Goal: Navigation & Orientation: Find specific page/section

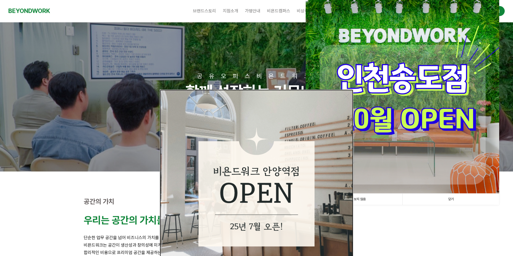
click at [294, 189] on img at bounding box center [256, 186] width 193 height 193
click at [336, 101] on img at bounding box center [256, 186] width 193 height 193
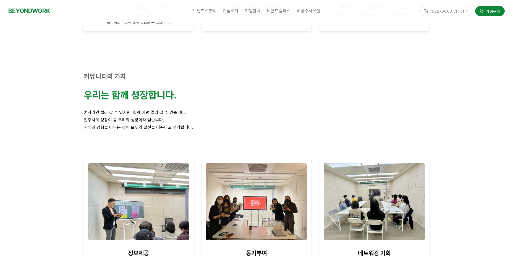
scroll to position [193, 0]
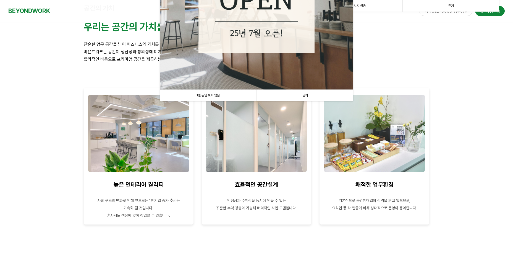
click at [198, 94] on link "1일 동안 보지 않음" at bounding box center [208, 95] width 97 height 11
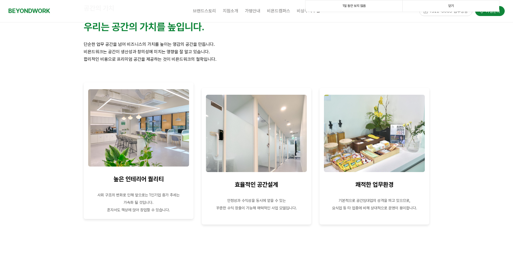
scroll to position [0, 0]
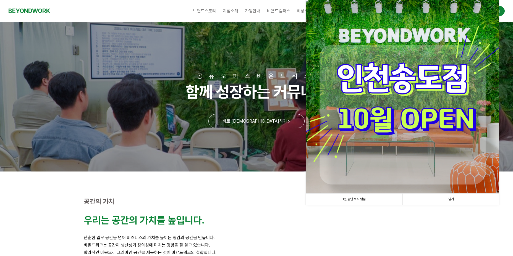
click at [345, 198] on link "1일 동안 보지 않음" at bounding box center [354, 199] width 97 height 11
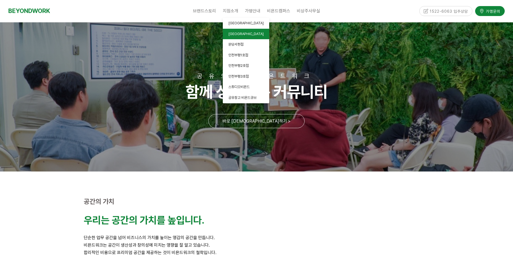
click at [243, 36] on link "[GEOGRAPHIC_DATA]" at bounding box center [246, 34] width 46 height 11
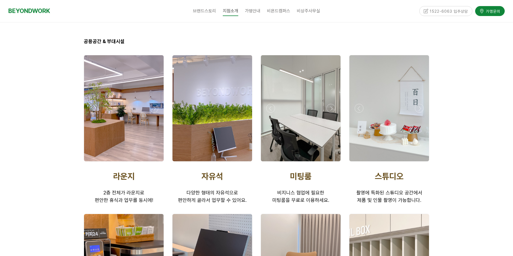
scroll to position [823, 0]
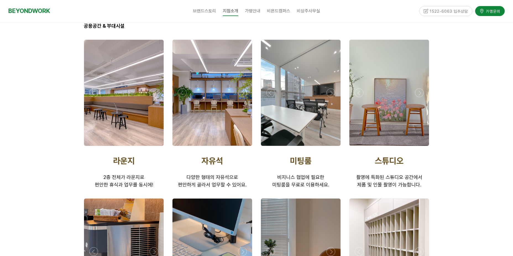
click at [258, 122] on div at bounding box center [218, 93] width 80 height 106
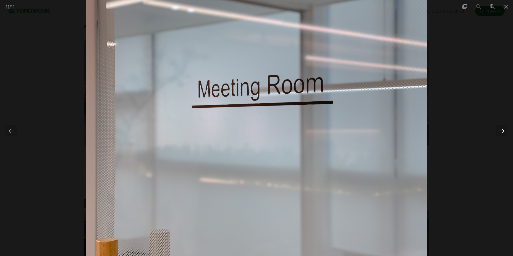
click at [504, 133] on div at bounding box center [502, 130] width 12 height 11
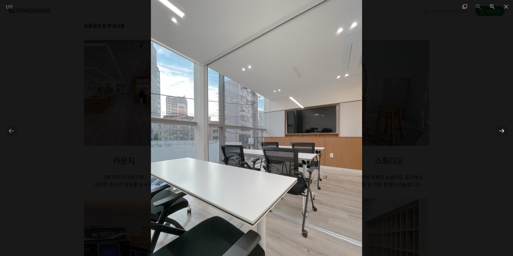
click at [505, 132] on div at bounding box center [502, 130] width 12 height 11
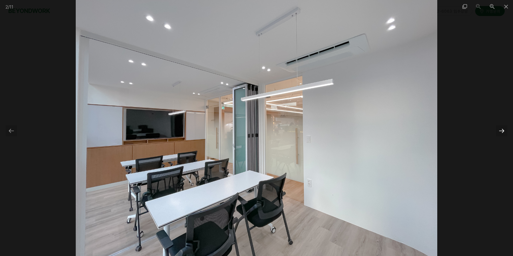
click at [503, 132] on div at bounding box center [502, 130] width 12 height 11
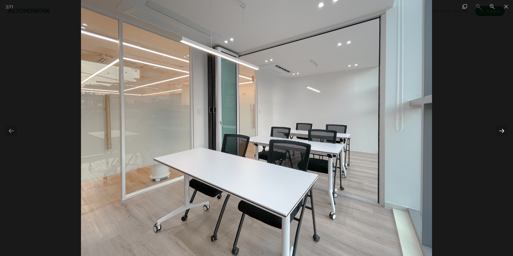
click at [503, 132] on div at bounding box center [502, 130] width 12 height 11
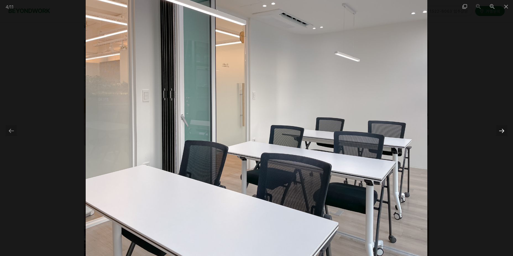
click at [503, 132] on div at bounding box center [502, 130] width 12 height 11
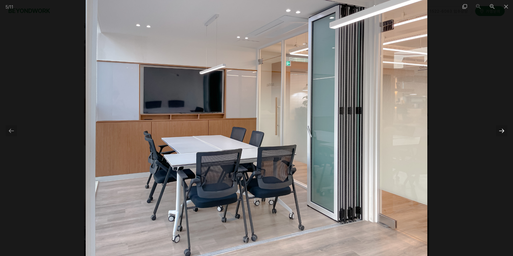
click at [503, 132] on div at bounding box center [502, 130] width 12 height 11
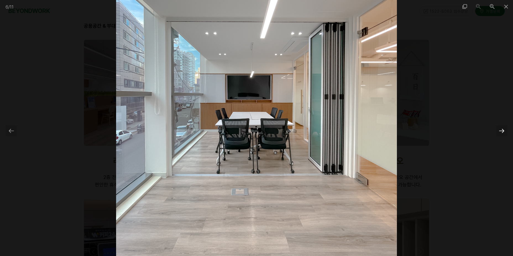
click at [503, 132] on div at bounding box center [502, 130] width 12 height 11
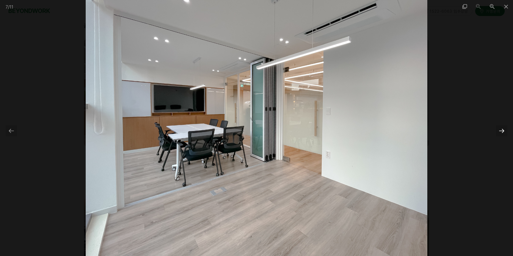
click at [503, 132] on div at bounding box center [502, 130] width 12 height 11
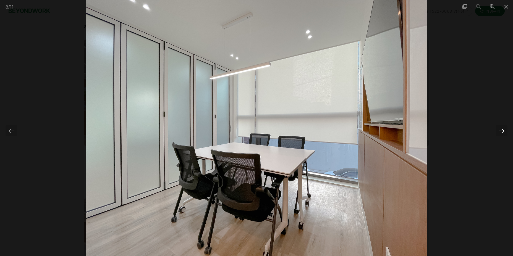
click at [503, 132] on div at bounding box center [502, 130] width 12 height 11
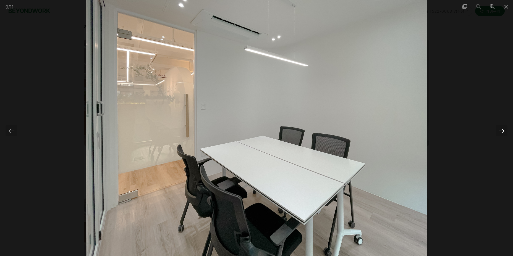
click at [503, 132] on div at bounding box center [502, 130] width 12 height 11
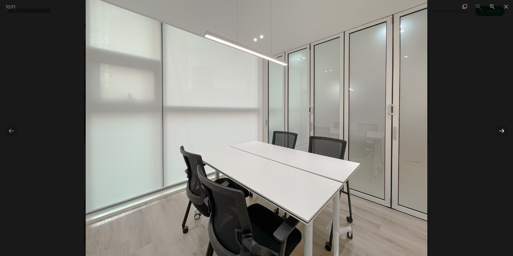
click at [503, 132] on div at bounding box center [502, 130] width 12 height 11
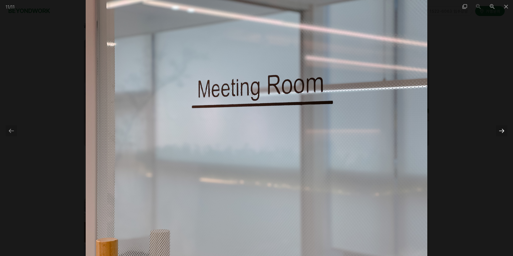
click at [503, 132] on div at bounding box center [502, 130] width 12 height 11
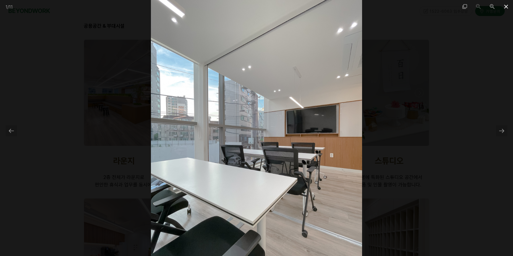
click at [505, 5] on span at bounding box center [506, 6] width 14 height 13
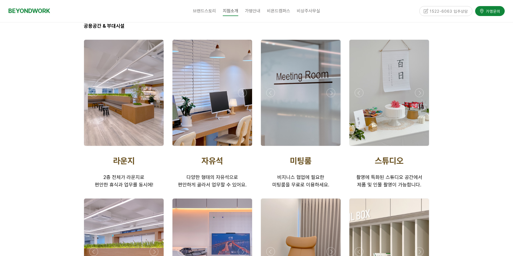
click at [397, 66] on div at bounding box center [389, 93] width 80 height 106
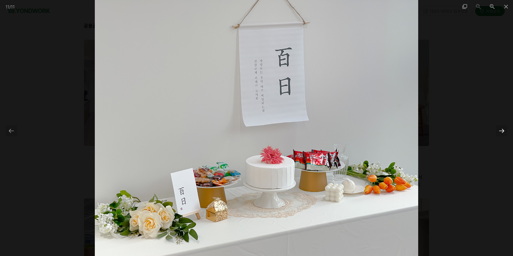
click at [504, 129] on div at bounding box center [502, 130] width 12 height 11
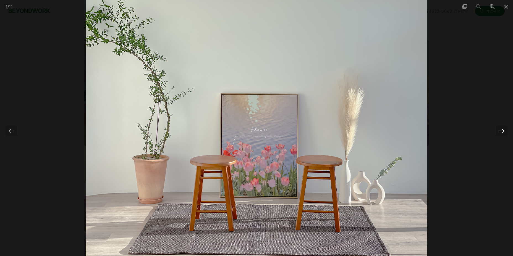
click at [504, 129] on div at bounding box center [502, 130] width 12 height 11
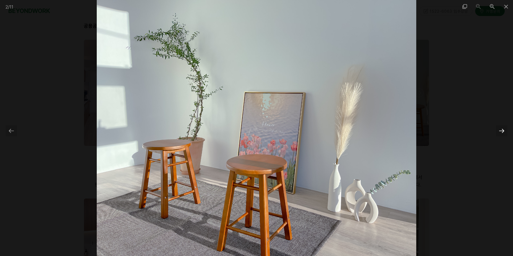
click at [504, 129] on div at bounding box center [502, 130] width 12 height 11
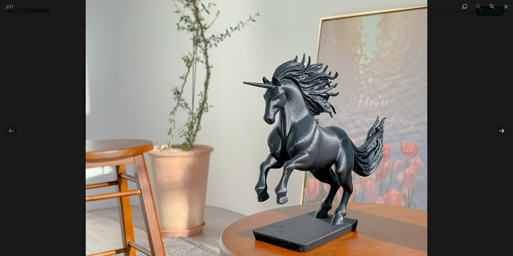
click at [504, 129] on div at bounding box center [502, 130] width 12 height 11
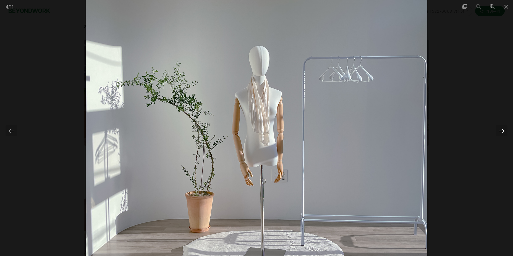
click at [504, 129] on div at bounding box center [502, 130] width 12 height 11
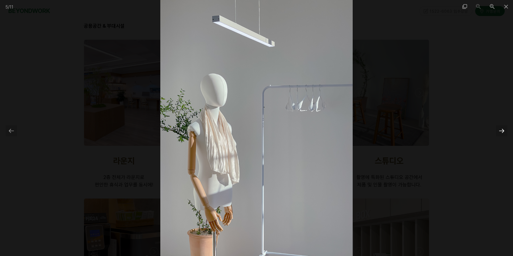
click at [504, 129] on div at bounding box center [502, 130] width 12 height 11
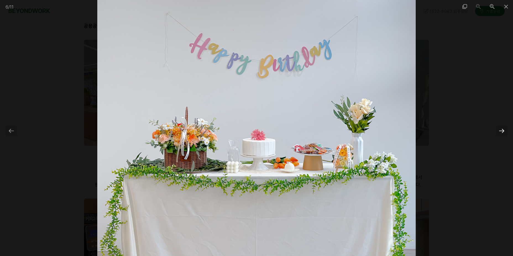
click at [504, 129] on div at bounding box center [502, 130] width 12 height 11
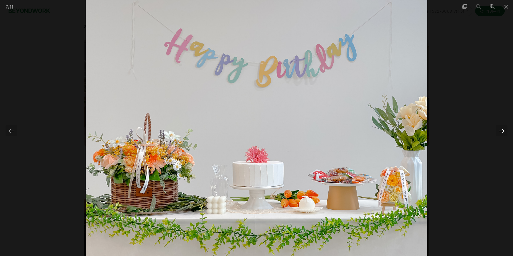
click at [504, 129] on div at bounding box center [502, 130] width 12 height 11
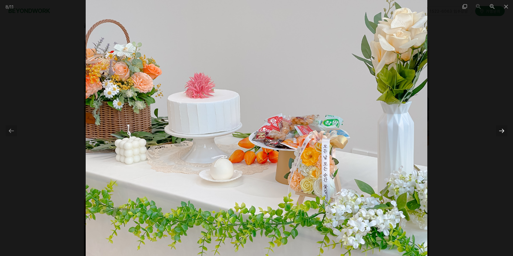
click at [504, 129] on div at bounding box center [502, 130] width 12 height 11
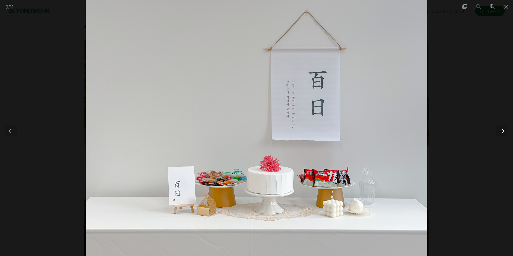
click at [504, 129] on div at bounding box center [502, 130] width 12 height 11
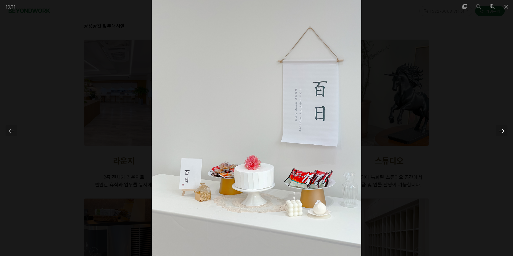
click at [504, 129] on div at bounding box center [502, 130] width 12 height 11
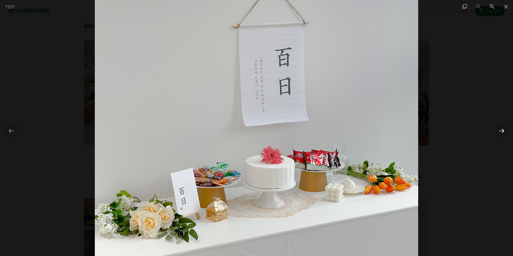
click at [504, 129] on div at bounding box center [502, 130] width 12 height 11
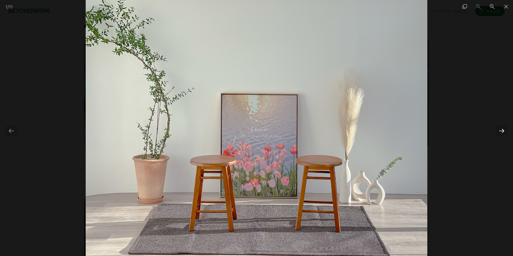
click at [504, 129] on div at bounding box center [502, 130] width 12 height 11
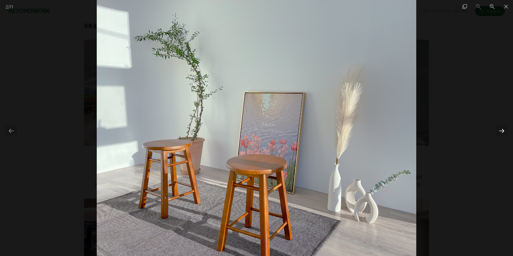
click at [504, 129] on div at bounding box center [502, 130] width 12 height 11
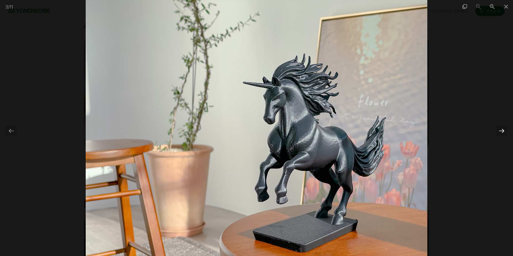
click at [504, 129] on div at bounding box center [502, 130] width 12 height 11
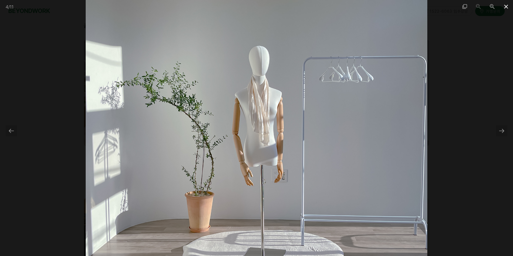
click at [508, 4] on span at bounding box center [506, 6] width 14 height 13
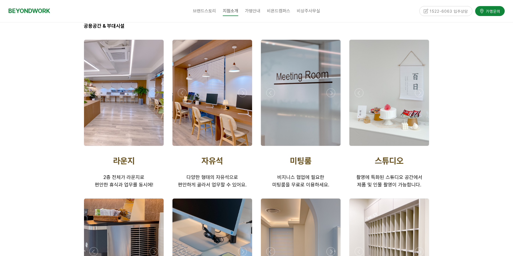
scroll to position [1017, 0]
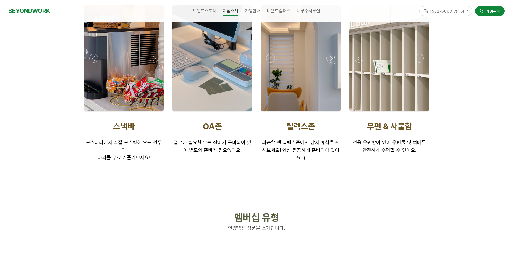
click at [314, 95] on div at bounding box center [301, 58] width 80 height 106
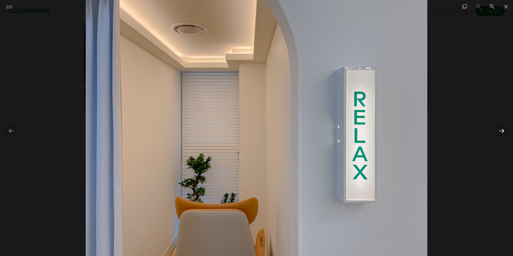
click at [501, 129] on div at bounding box center [502, 130] width 12 height 11
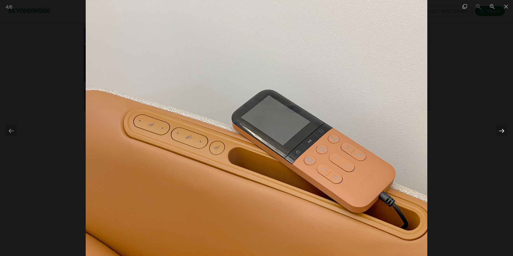
click at [501, 129] on div at bounding box center [502, 130] width 12 height 11
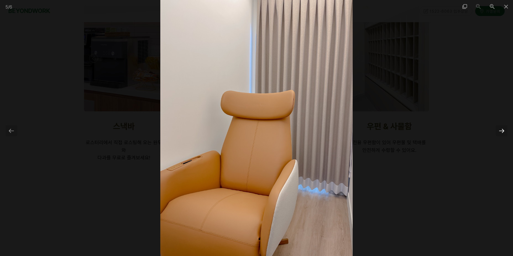
click at [501, 129] on div at bounding box center [502, 130] width 12 height 11
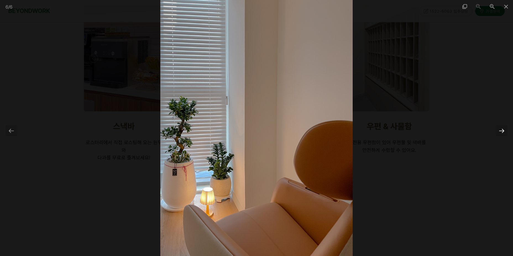
click at [501, 129] on div at bounding box center [502, 130] width 12 height 11
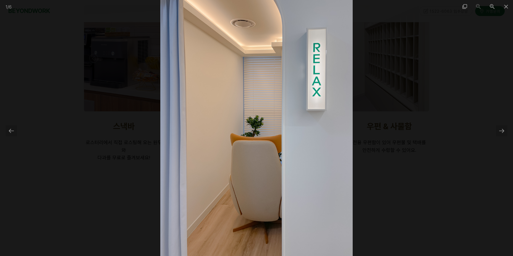
click at [494, 129] on div at bounding box center [256, 128] width 513 height 256
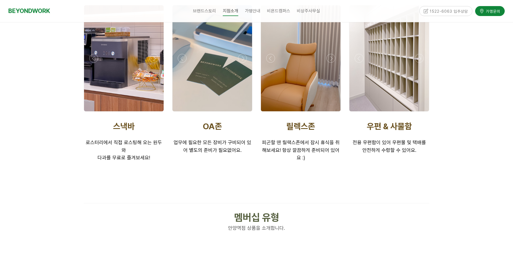
click at [397, 73] on div at bounding box center [389, 58] width 80 height 106
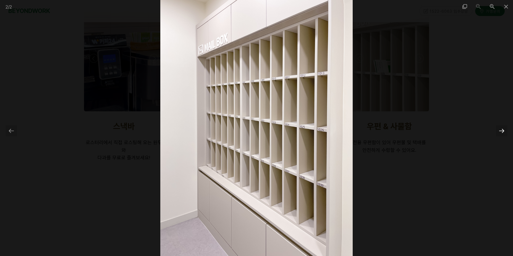
click at [505, 130] on div at bounding box center [502, 130] width 12 height 11
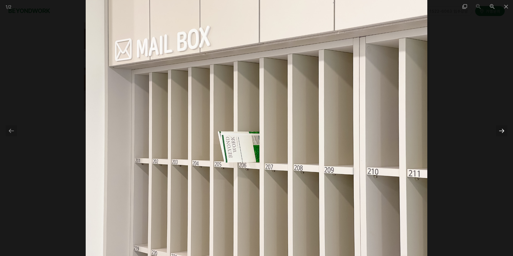
click at [500, 134] on div at bounding box center [502, 130] width 12 height 11
